Goal: Information Seeking & Learning: Learn about a topic

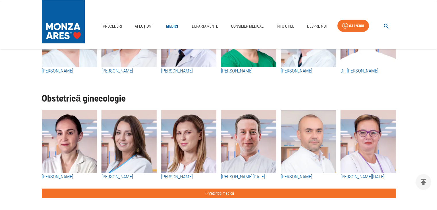
scroll to position [1103, 0]
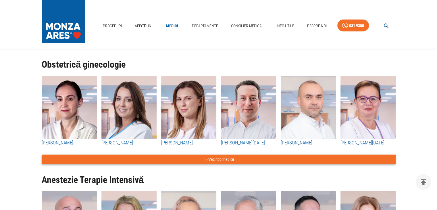
click at [222, 159] on button "Vezi toți medicii" at bounding box center [219, 159] width 354 height 9
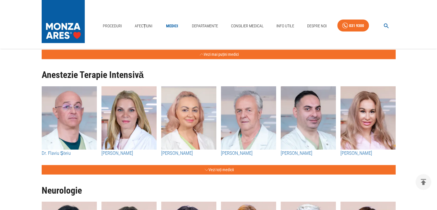
scroll to position [1379, 0]
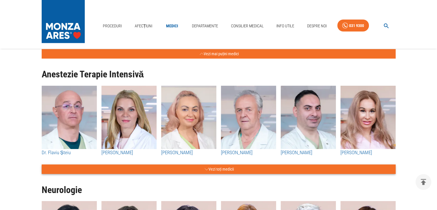
click at [227, 169] on button "Vezi toți medicii" at bounding box center [219, 168] width 354 height 9
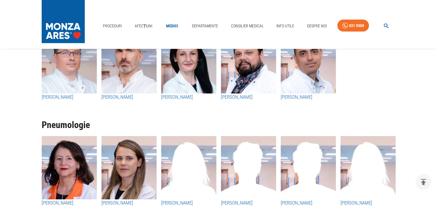
scroll to position [1851, 0]
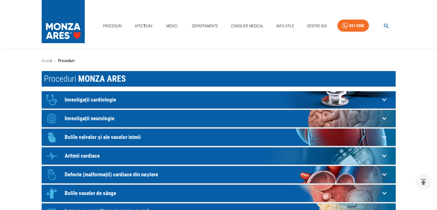
scroll to position [103, 0]
